Goal: Transaction & Acquisition: Purchase product/service

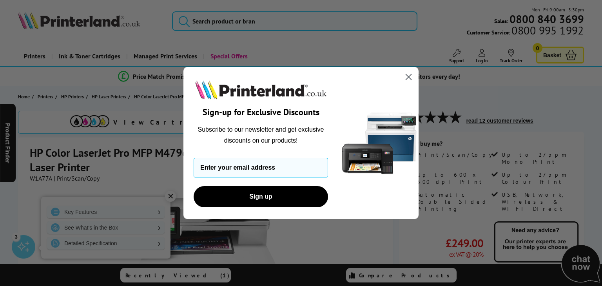
click at [407, 80] on circle "Close dialog" at bounding box center [408, 77] width 13 height 13
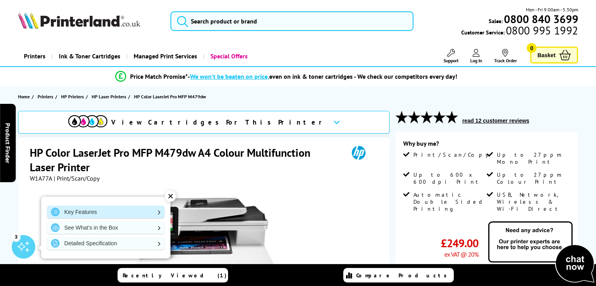
click at [114, 212] on link "Key Features" at bounding box center [106, 212] width 118 height 13
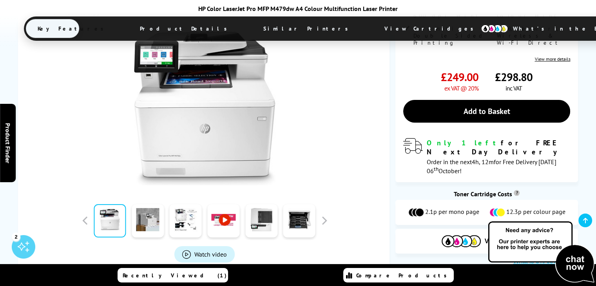
scroll to position [235, 0]
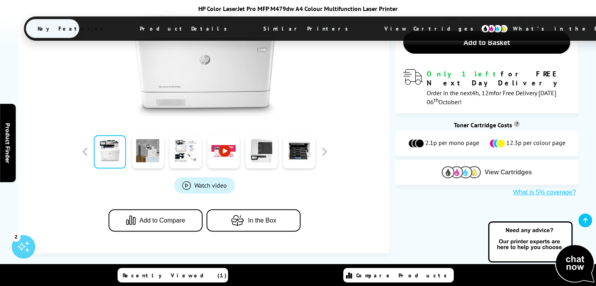
click at [461, 166] on img at bounding box center [461, 172] width 39 height 12
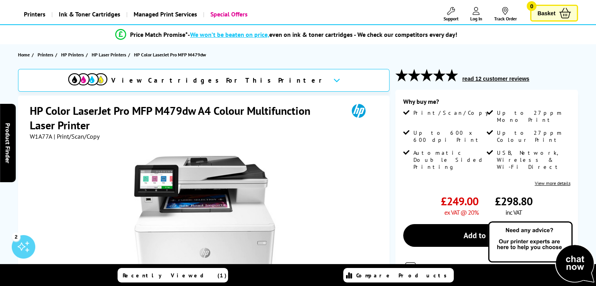
scroll to position [0, 0]
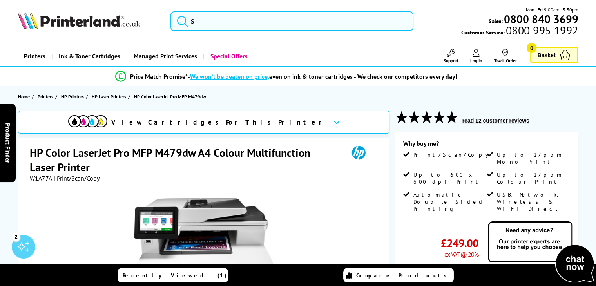
click at [461, 266] on link "Add to Basket" at bounding box center [486, 277] width 167 height 23
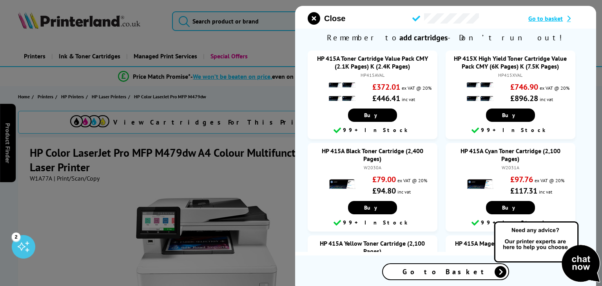
click at [490, 36] on span "Remember to add cartridges - Don’t run out!" at bounding box center [445, 38] width 301 height 18
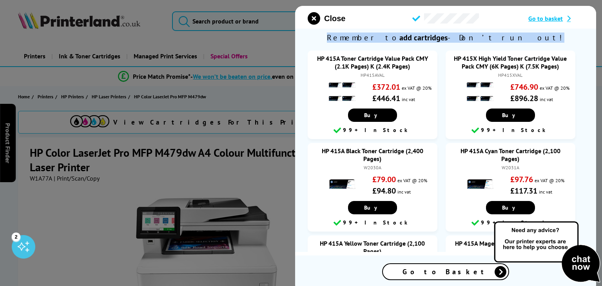
click at [490, 36] on span "Remember to add cartridges - Don’t run out!" at bounding box center [445, 38] width 301 height 18
click at [331, 19] on span "Close" at bounding box center [334, 18] width 21 height 9
